Goal: Task Accomplishment & Management: Use online tool/utility

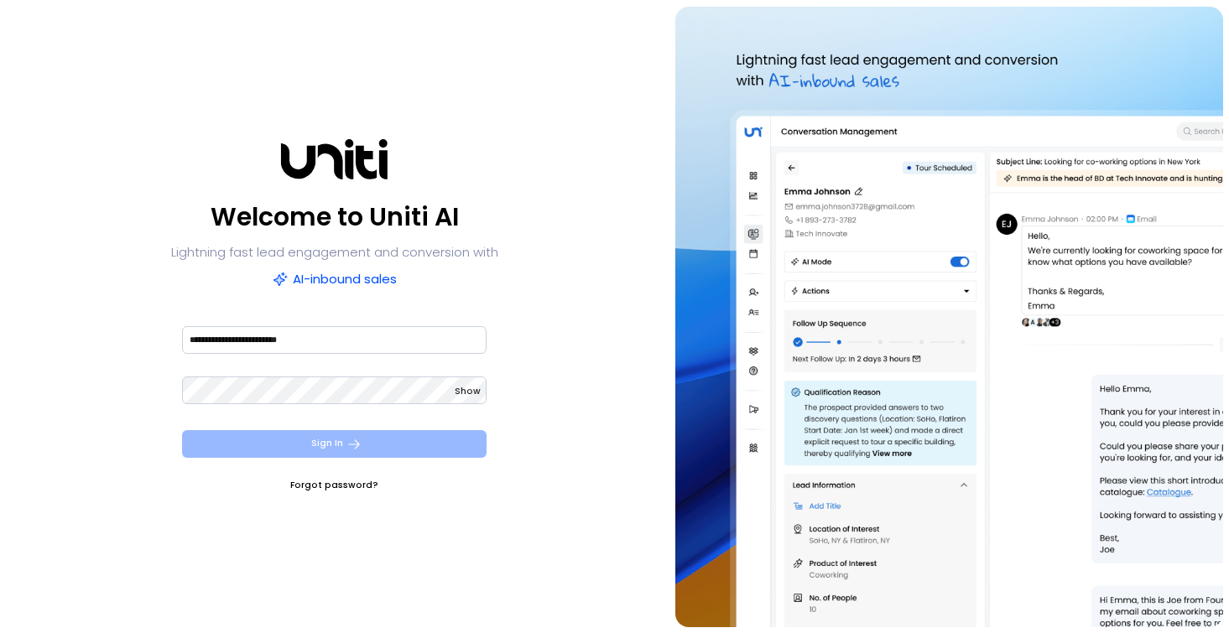
click at [348, 455] on button "Sign In" at bounding box center [334, 444] width 304 height 28
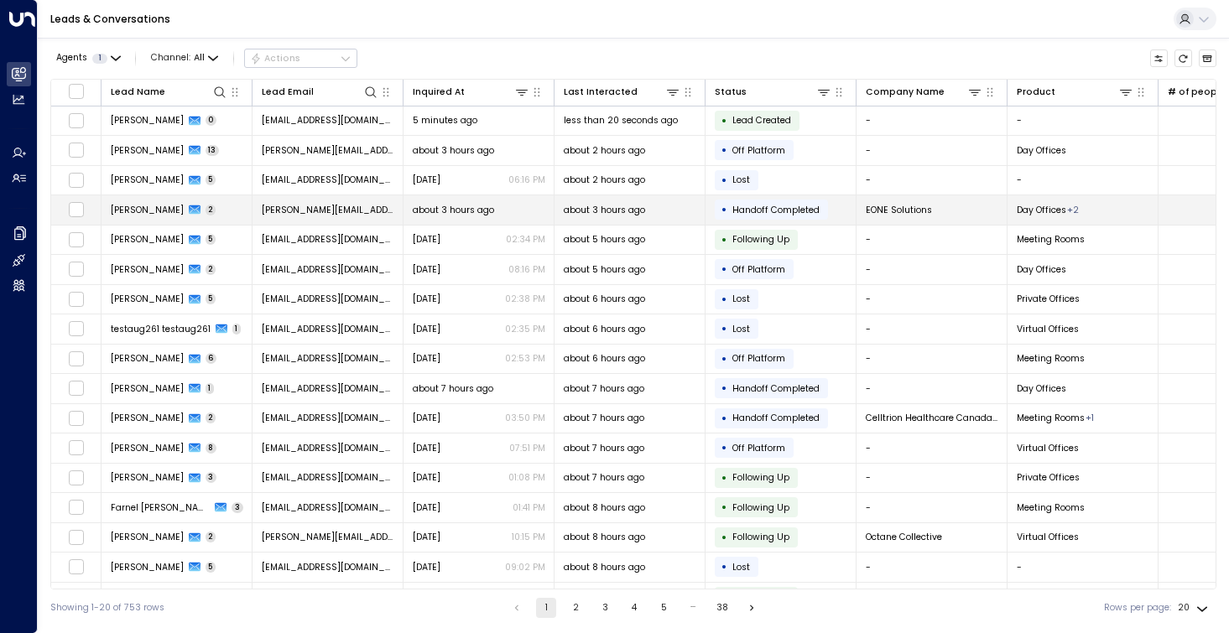
click at [157, 220] on td "[PERSON_NAME] 2" at bounding box center [176, 209] width 151 height 29
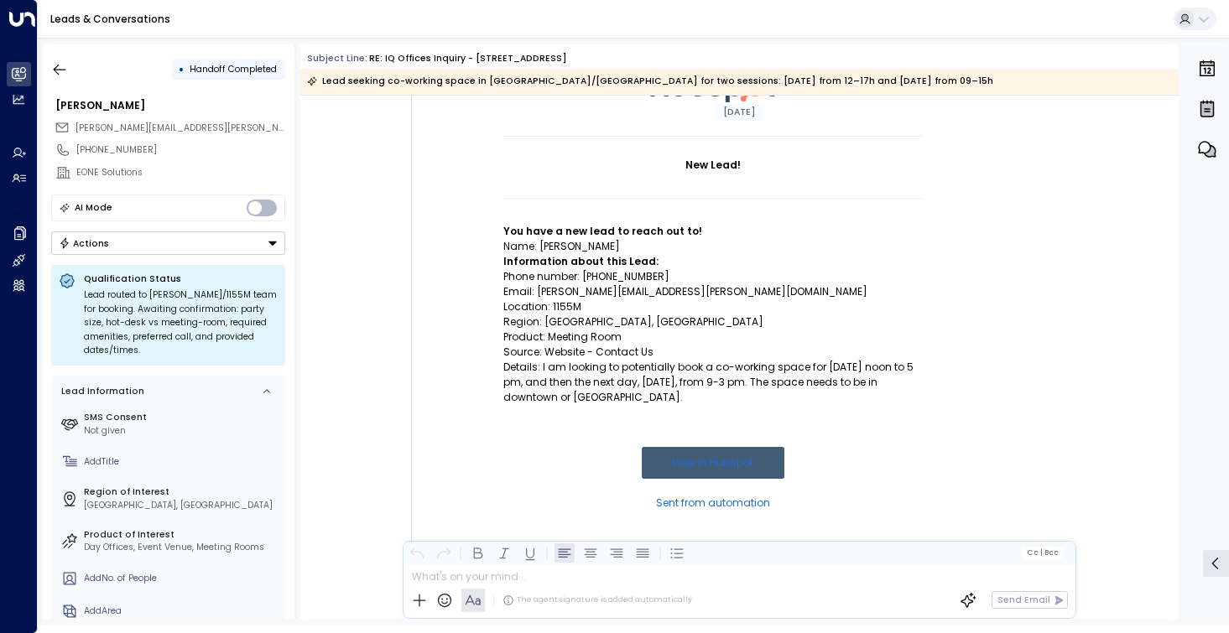
scroll to position [169, 0]
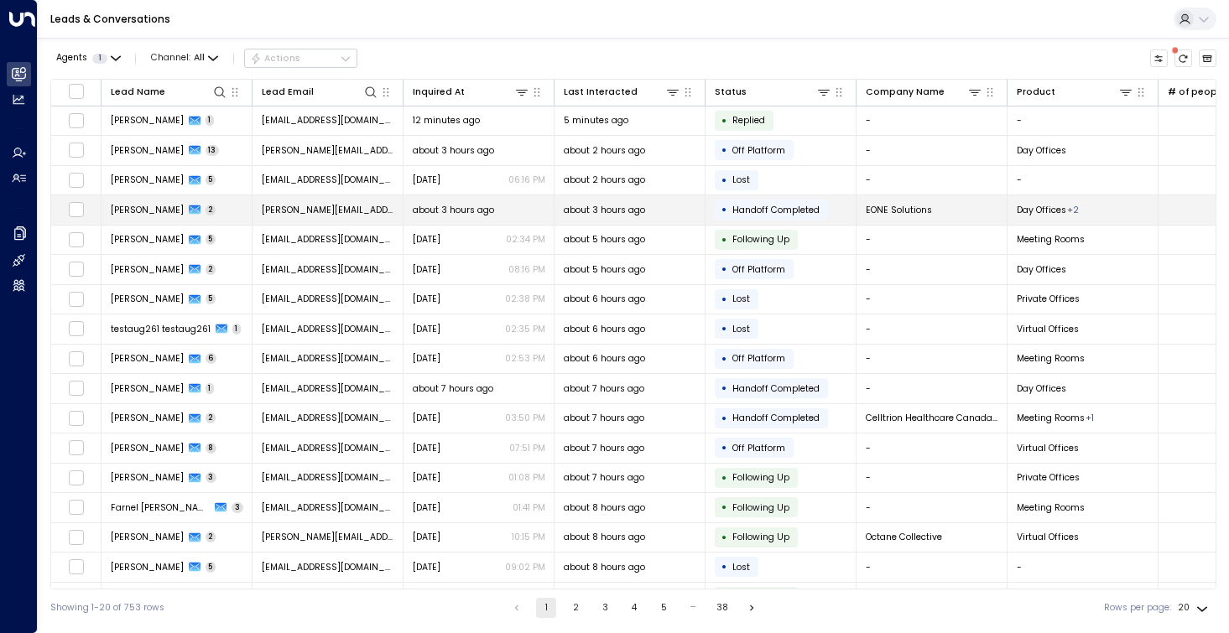
click at [164, 206] on span "[PERSON_NAME]" at bounding box center [147, 210] width 73 height 13
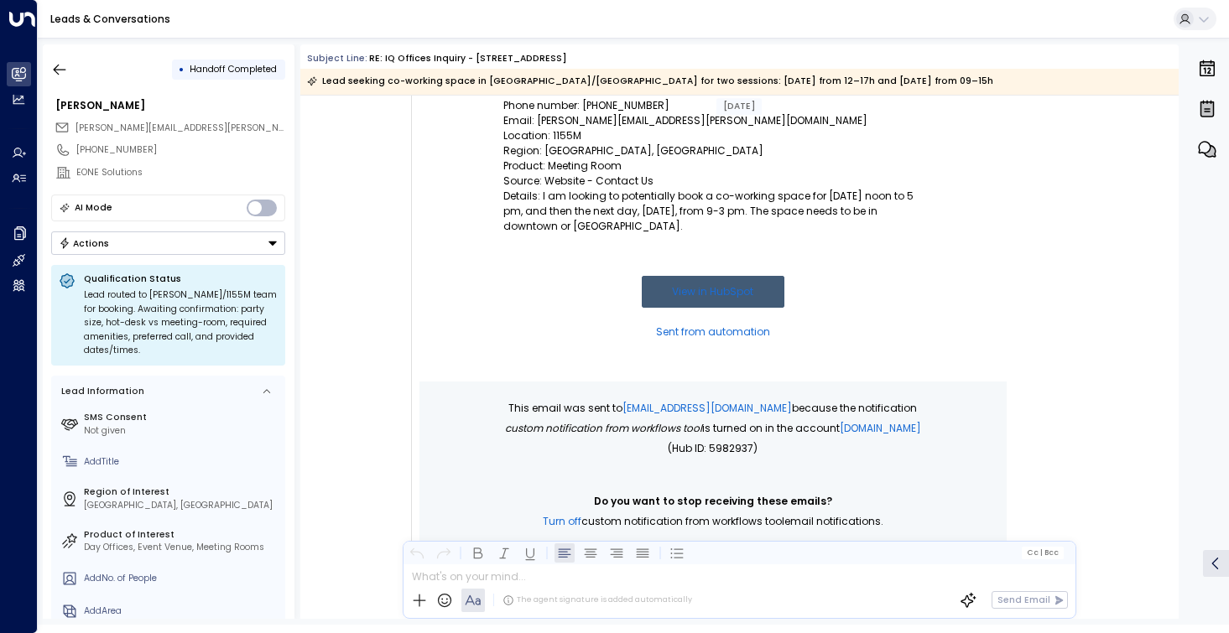
scroll to position [340, 0]
